Goal: Task Accomplishment & Management: Use online tool/utility

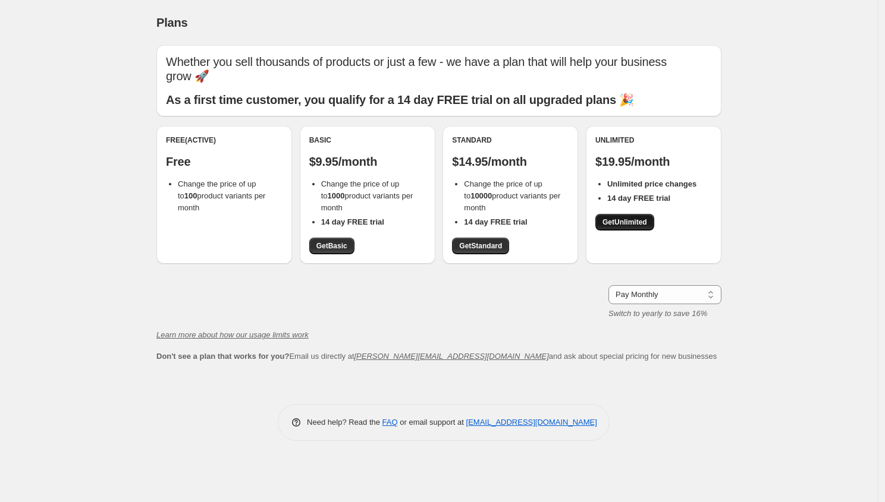
click at [630, 218] on span "Get Unlimited" at bounding box center [624, 223] width 45 height 10
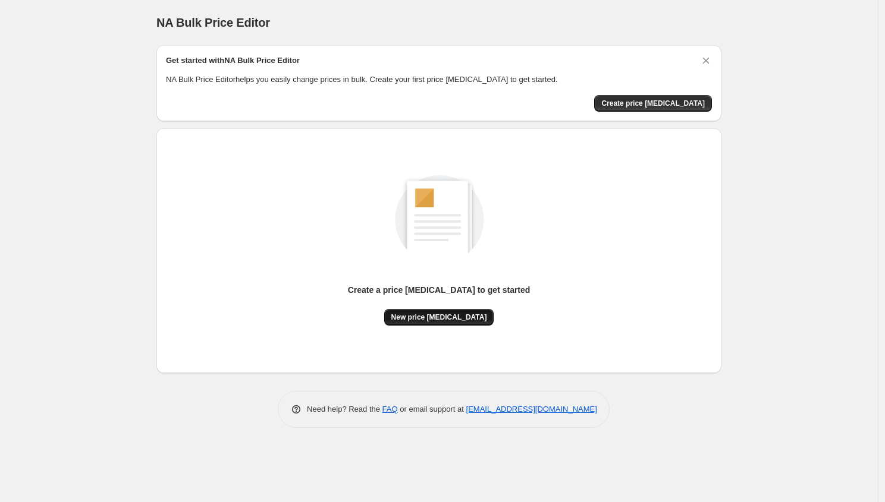
click at [433, 312] on button "New price [MEDICAL_DATA]" at bounding box center [439, 317] width 110 height 17
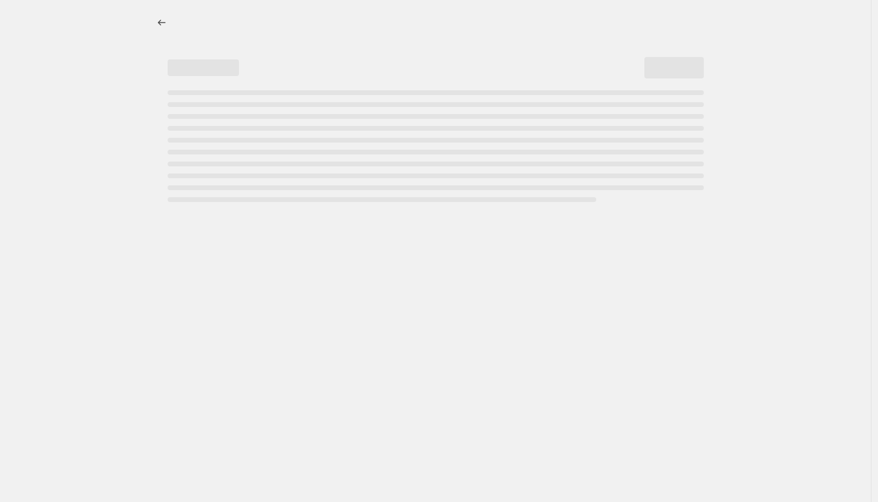
select select "percentage"
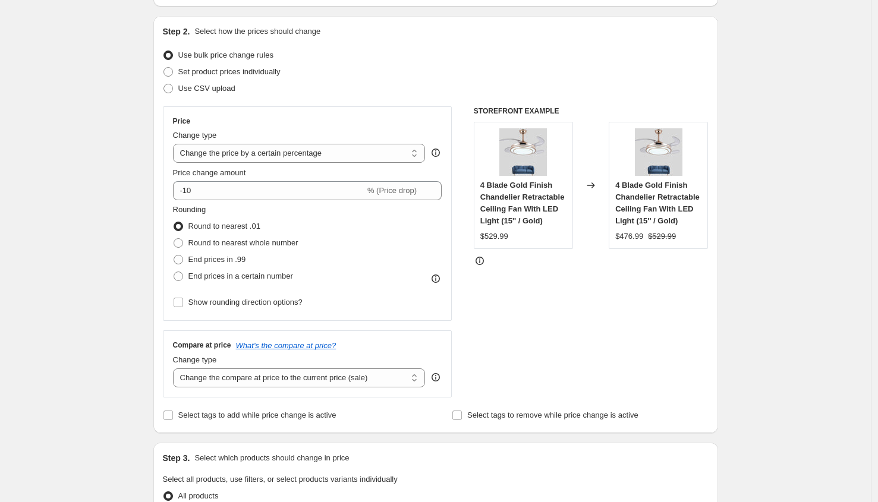
scroll to position [116, 0]
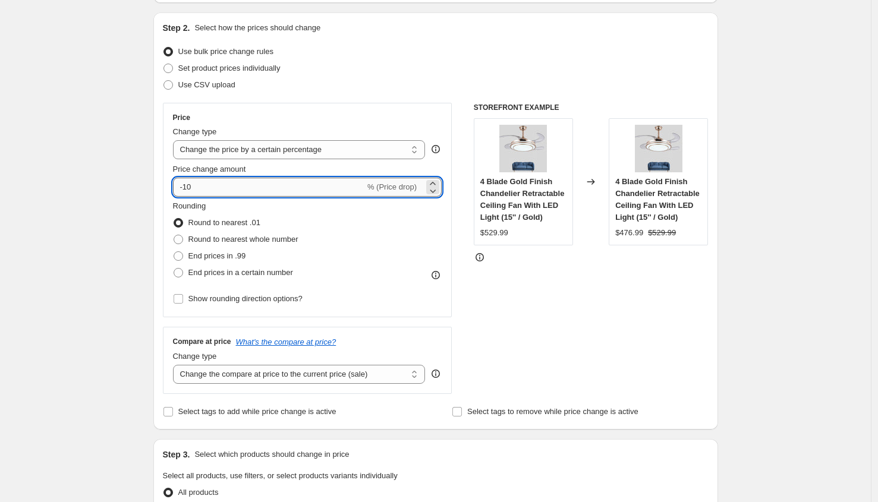
click at [348, 188] on input "-10" at bounding box center [269, 187] width 192 height 19
type input "30"
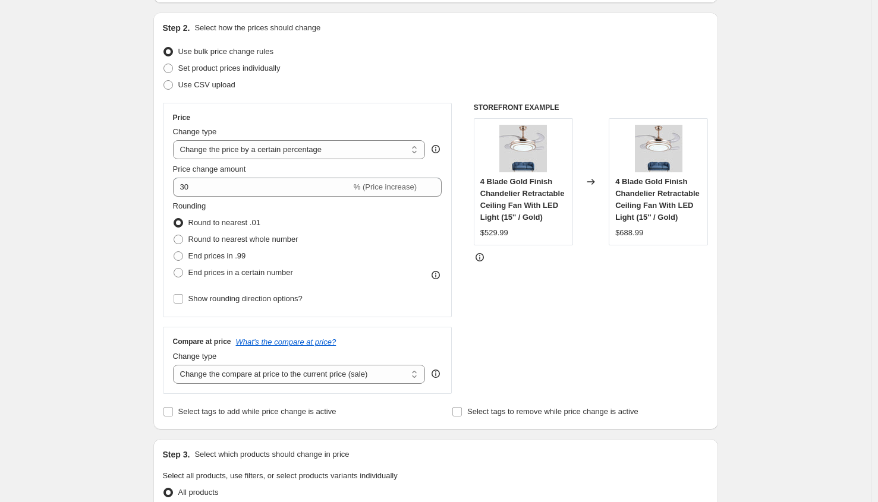
click at [120, 234] on div "Create new price change job. This page is ready Create new price change job Dra…" at bounding box center [435, 488] width 871 height 1208
click at [183, 256] on span at bounding box center [179, 257] width 10 height 10
click at [174, 252] on input "End prices in .99" at bounding box center [174, 252] width 1 height 1
radio input "true"
click at [180, 276] on span at bounding box center [179, 273] width 10 height 10
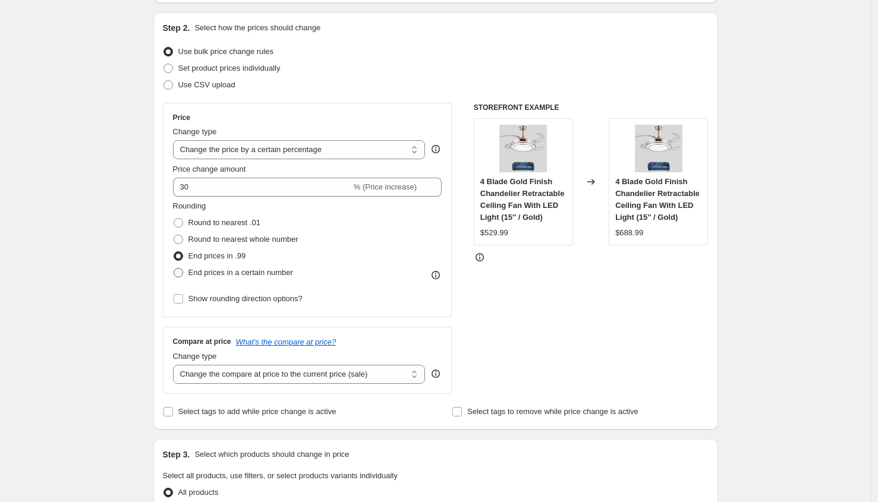
click at [174, 269] on input "End prices in a certain number" at bounding box center [174, 268] width 1 height 1
radio input "true"
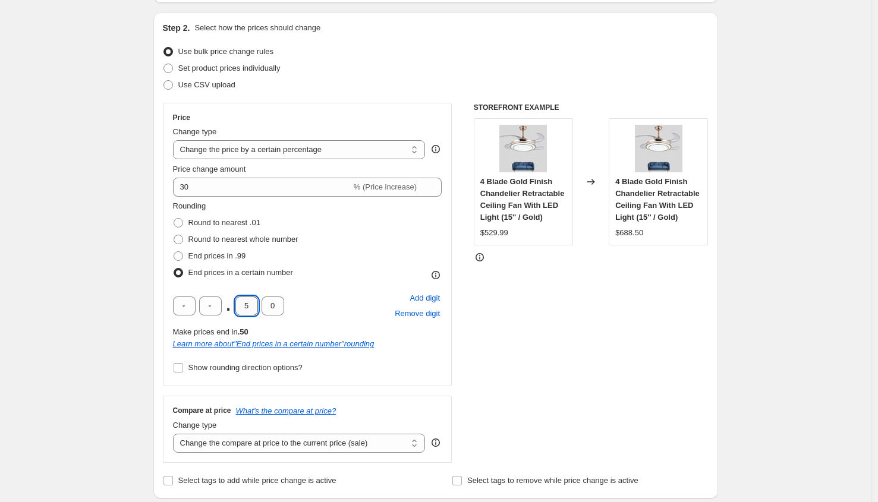
click at [256, 307] on input "5" at bounding box center [246, 306] width 23 height 19
type input "9"
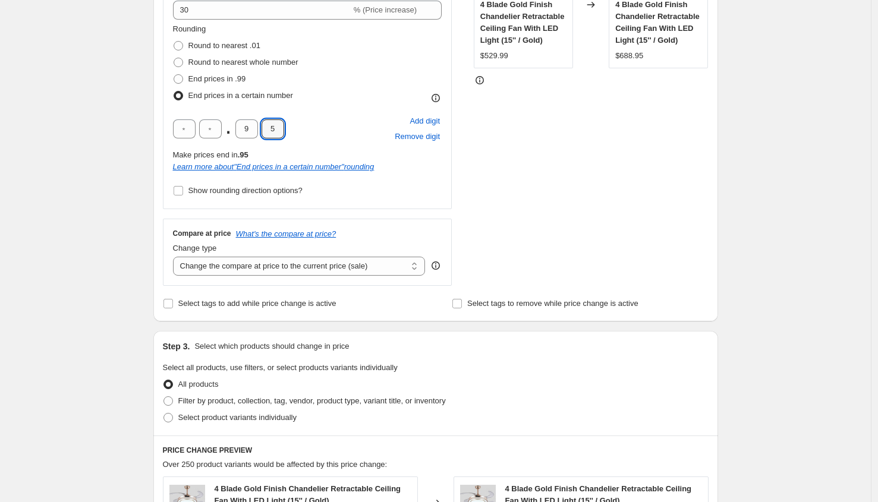
scroll to position [291, 0]
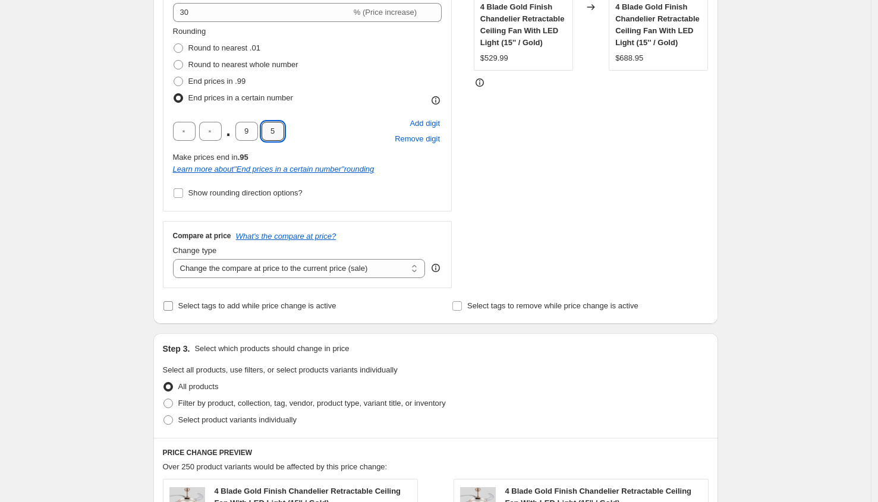
type input "5"
click at [174, 307] on span at bounding box center [168, 306] width 11 height 11
click at [173, 307] on input "Select tags to add while price change is active" at bounding box center [169, 306] width 10 height 10
checkbox input "true"
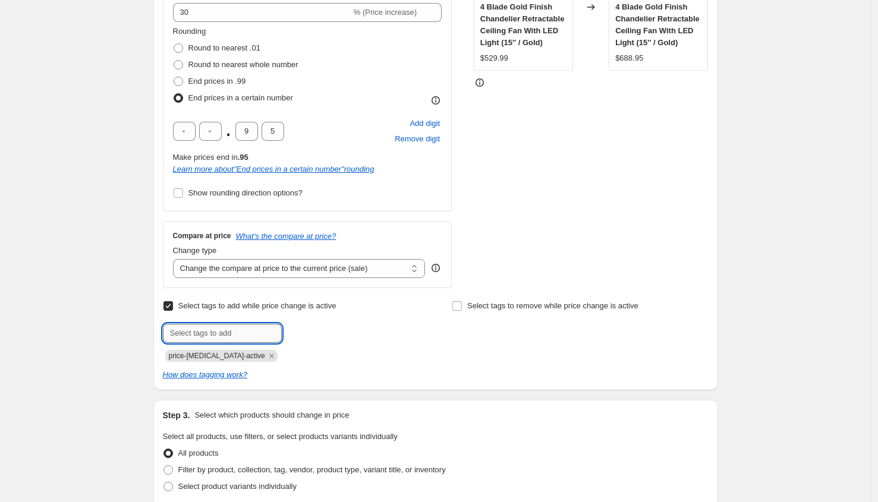
click at [243, 328] on input "text" at bounding box center [222, 333] width 119 height 19
click at [266, 352] on icon "Remove price-change-job-active" at bounding box center [271, 356] width 11 height 11
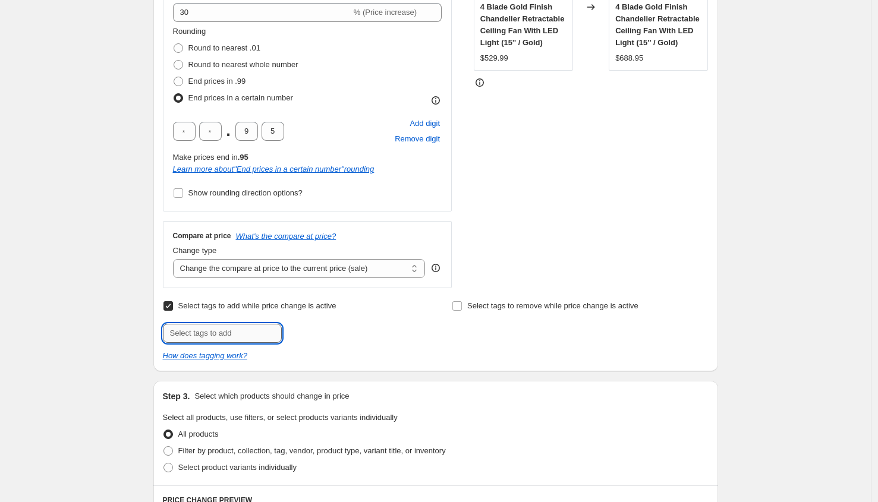
click at [233, 325] on input "text" at bounding box center [222, 333] width 119 height 19
type input "JC30"
click at [318, 327] on button "Add JC30" at bounding box center [308, 332] width 47 height 17
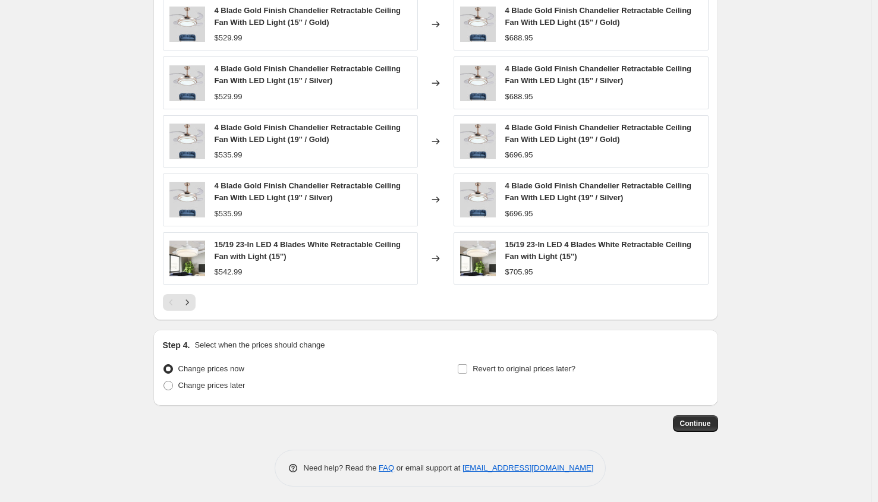
scroll to position [841, 0]
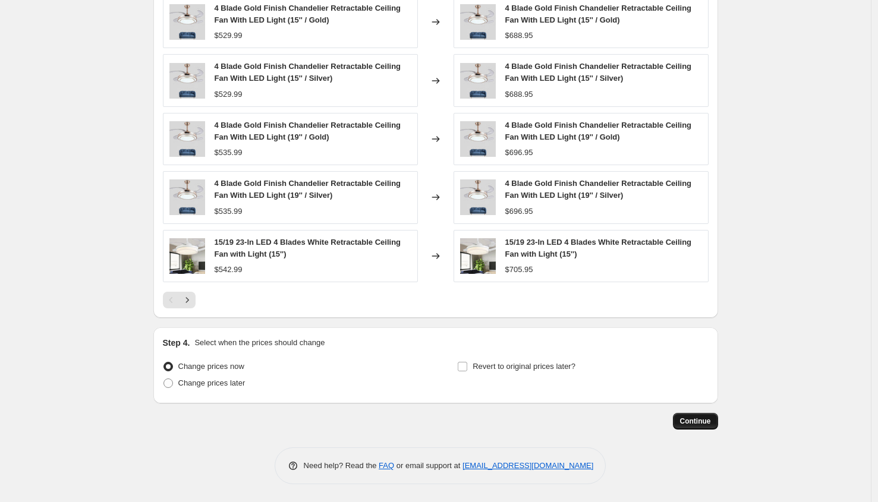
click at [697, 418] on span "Continue" at bounding box center [695, 422] width 31 height 10
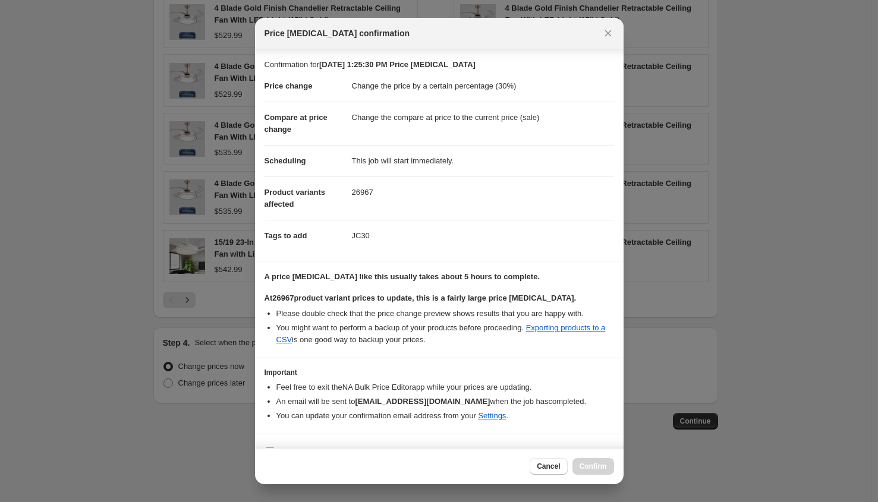
scroll to position [22, 0]
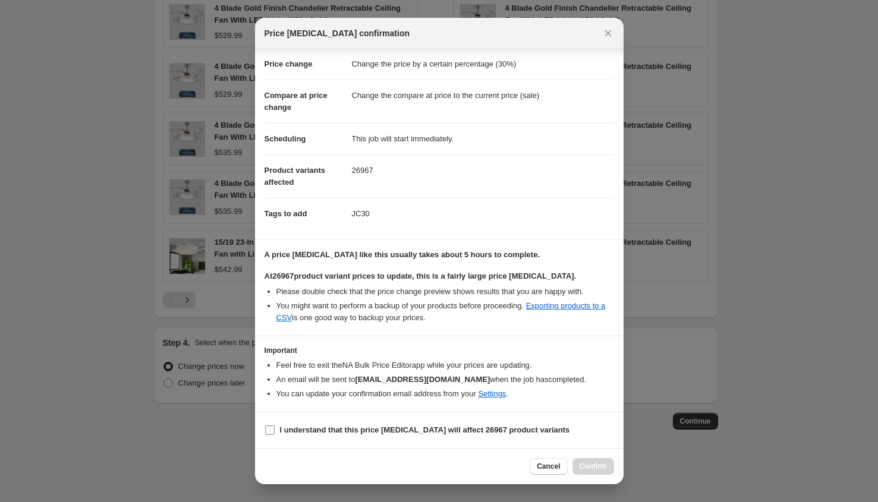
click at [269, 433] on input "I understand that this price change job will affect 26967 product variants" at bounding box center [270, 431] width 10 height 10
checkbox input "true"
drag, startPoint x: 593, startPoint y: 469, endPoint x: 615, endPoint y: 213, distance: 256.0
click at [615, 224] on div "Price change job confirmation Confirmation for Sep 9, 2025, 1:25:30 PM Price ch…" at bounding box center [439, 251] width 369 height 467
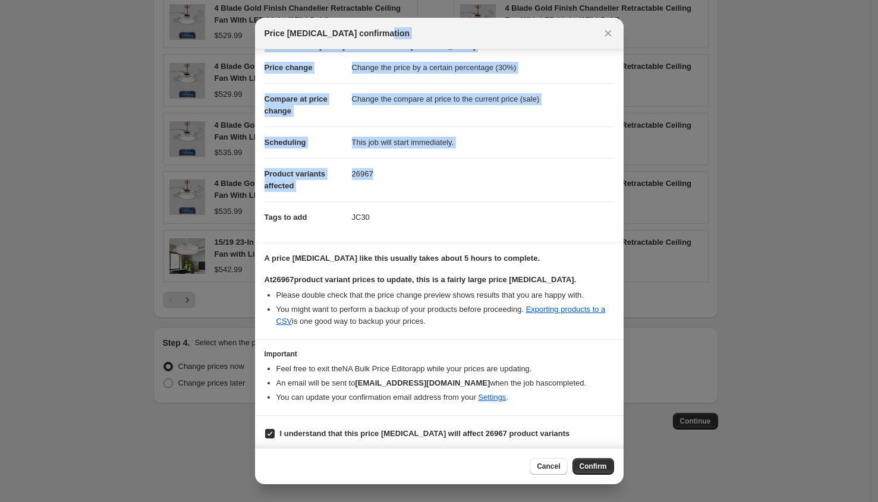
drag, startPoint x: 573, startPoint y: 28, endPoint x: 500, endPoint y: 188, distance: 176.4
click at [500, 188] on div "Price change job confirmation Confirmation for Sep 9, 2025, 1:25:30 PM Price ch…" at bounding box center [439, 251] width 369 height 467
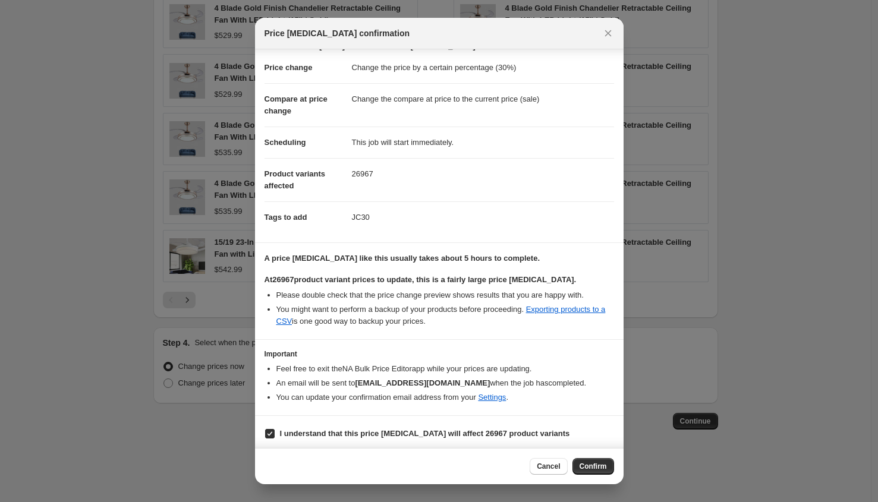
click at [763, 209] on div at bounding box center [439, 251] width 878 height 502
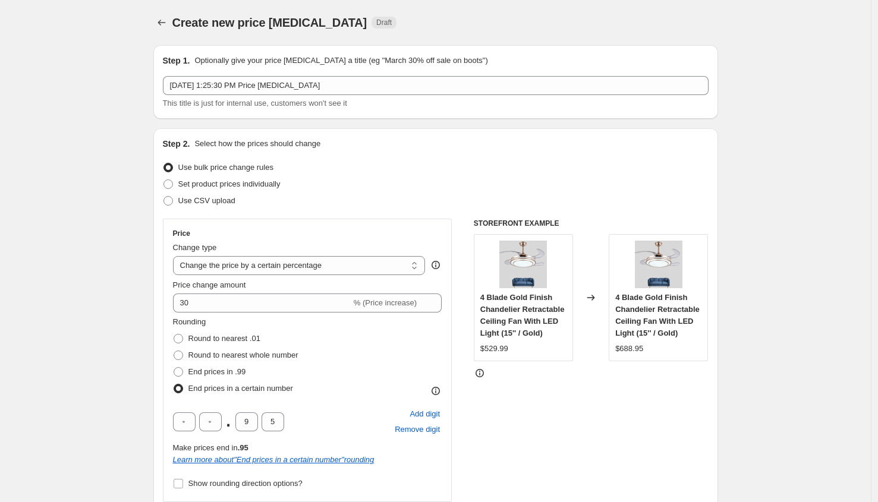
scroll to position [841, 0]
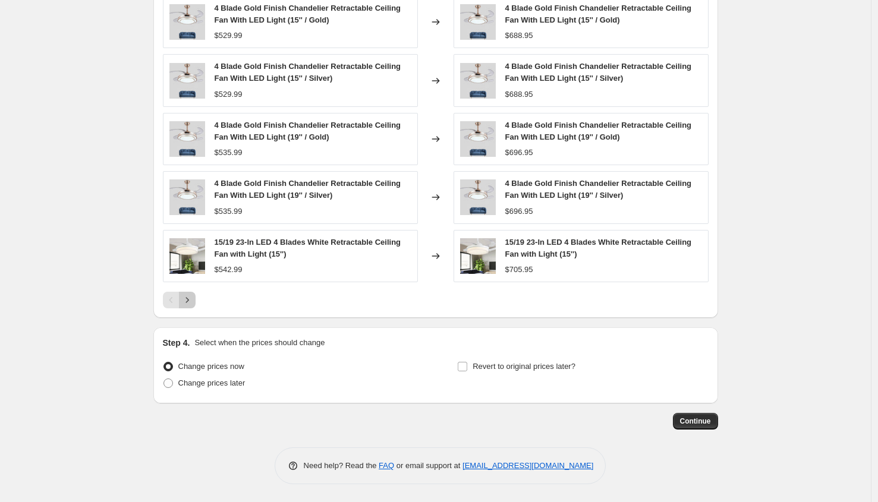
click at [190, 307] on button "Next" at bounding box center [187, 300] width 17 height 17
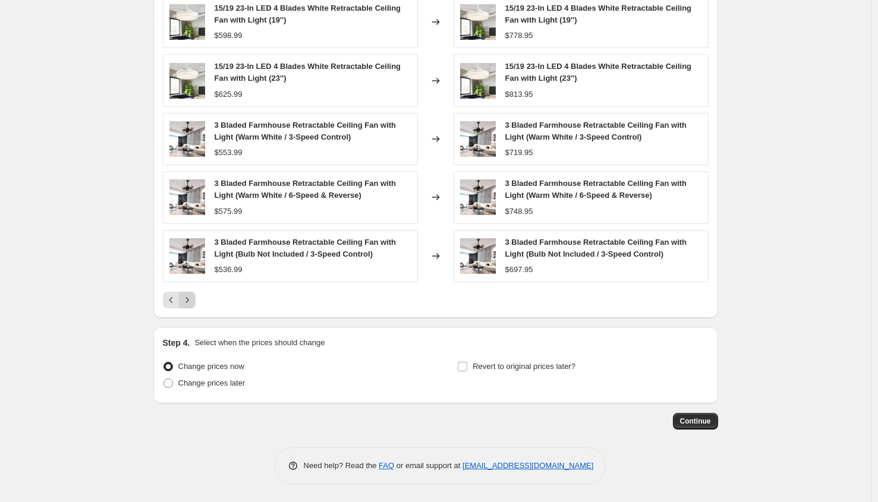
click at [192, 302] on icon "Next" at bounding box center [187, 300] width 12 height 12
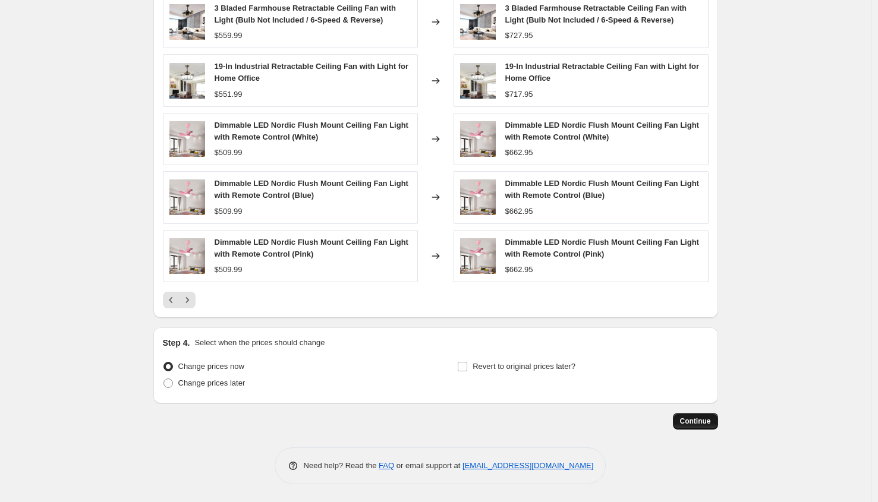
click at [691, 422] on span "Continue" at bounding box center [695, 422] width 31 height 10
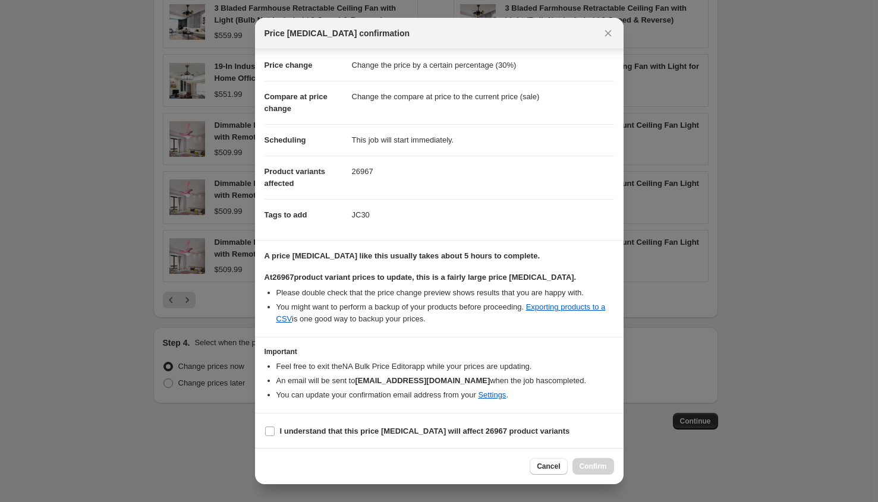
scroll to position [22, 0]
click at [266, 427] on input "I understand that this price change job will affect 26967 product variants" at bounding box center [270, 431] width 10 height 10
checkbox input "true"
click at [590, 460] on button "Confirm" at bounding box center [594, 466] width 42 height 17
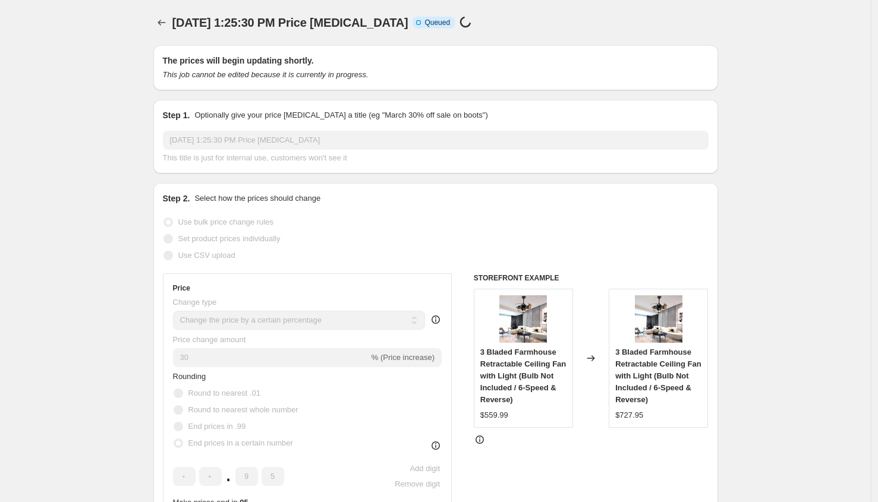
scroll to position [841, 0]
